Goal: Information Seeking & Learning: Learn about a topic

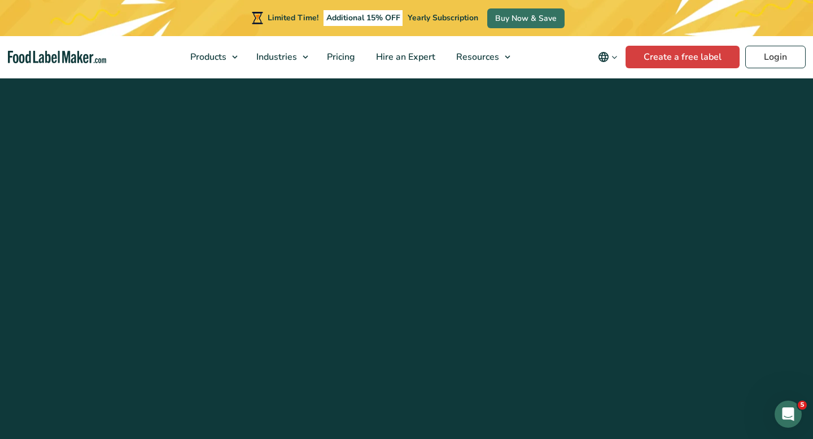
scroll to position [4590, 0]
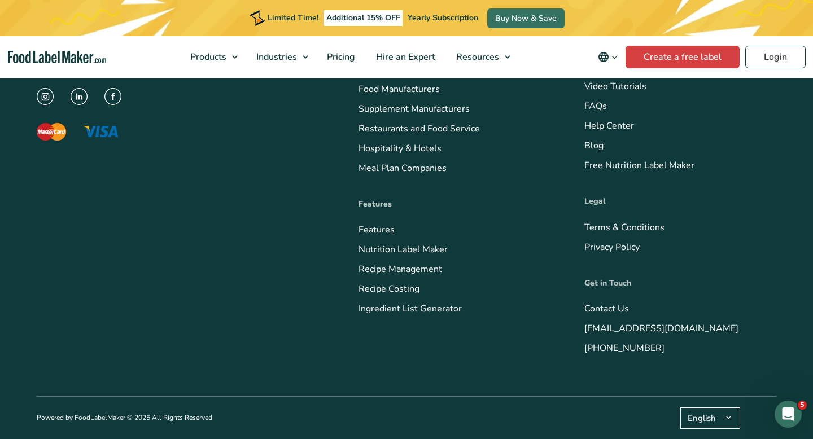
click at [614, 73] on link "About us" at bounding box center [603, 66] width 37 height 12
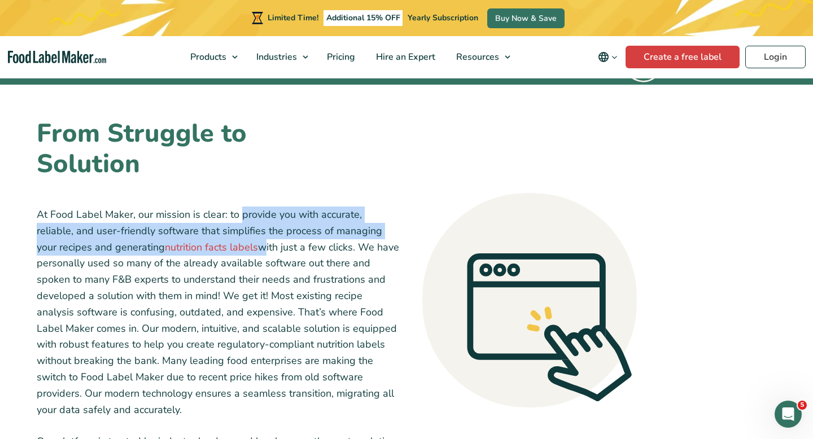
drag, startPoint x: 203, startPoint y: 249, endPoint x: 240, endPoint y: 212, distance: 51.9
click at [240, 212] on p "At Food Label Maker, our mission is clear: to provide you with accurate, reliab…" at bounding box center [218, 312] width 363 height 211
copy p "provide you with accurate, reliable, and user-friendly software that simplifies…"
